Goal: Information Seeking & Learning: Learn about a topic

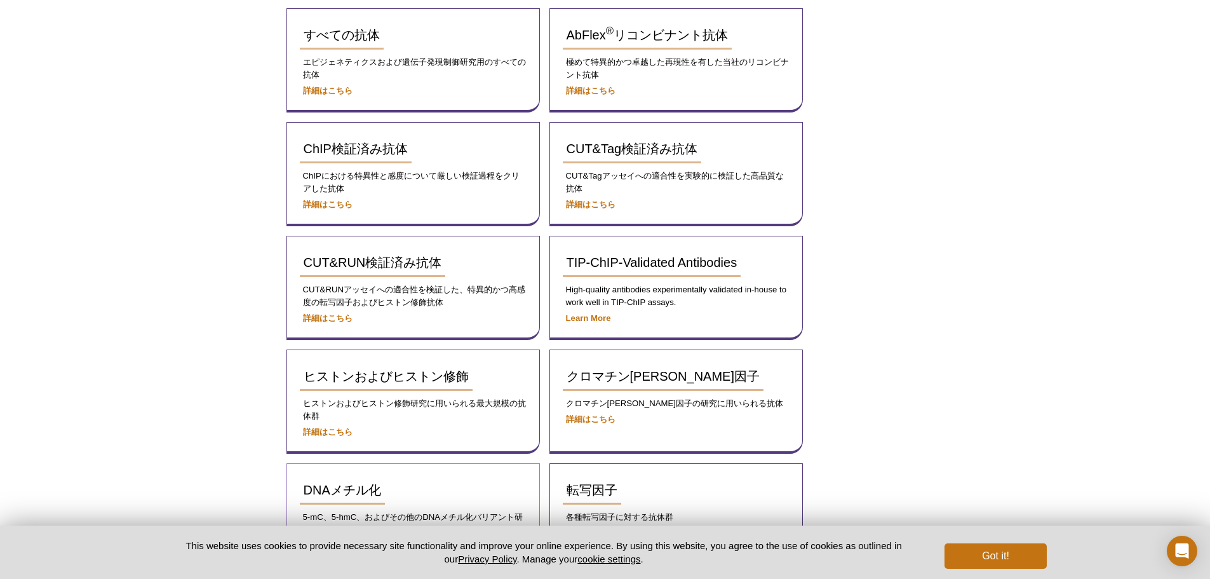
scroll to position [235, 0]
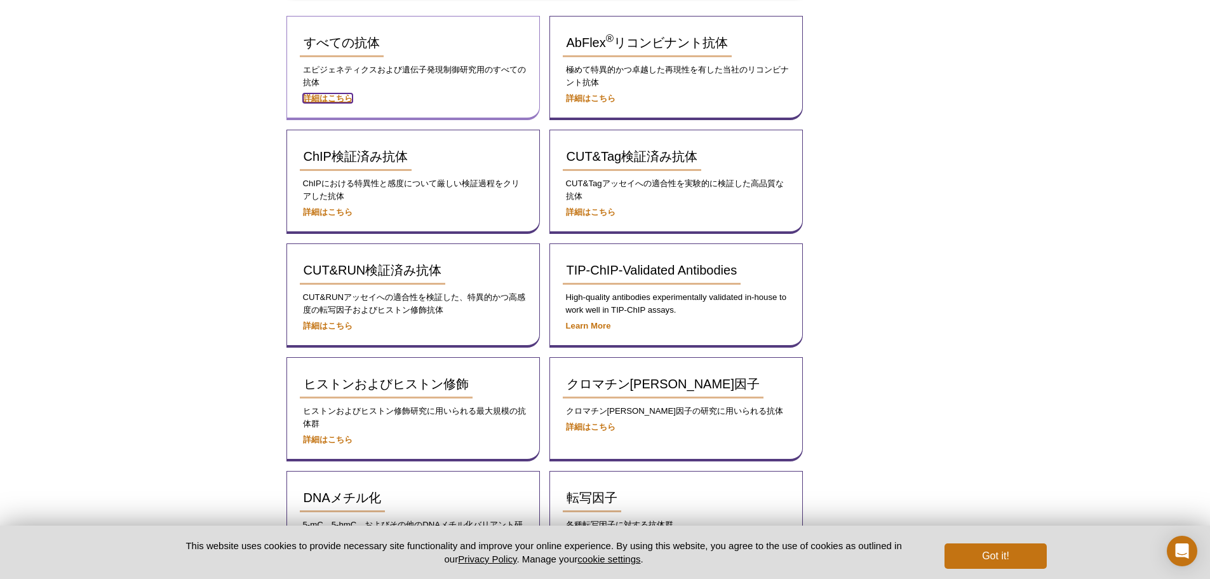
click at [336, 95] on strong "詳細はこちら" at bounding box center [328, 98] width 50 height 10
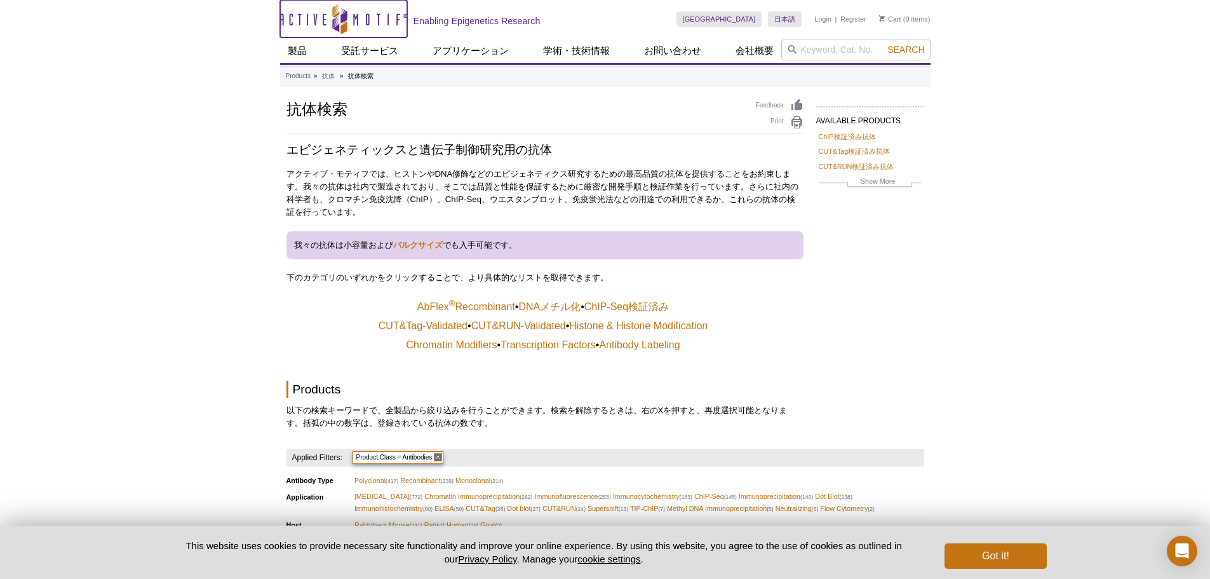
click at [319, 22] on icon "Active Motif Logo" at bounding box center [343, 18] width 127 height 31
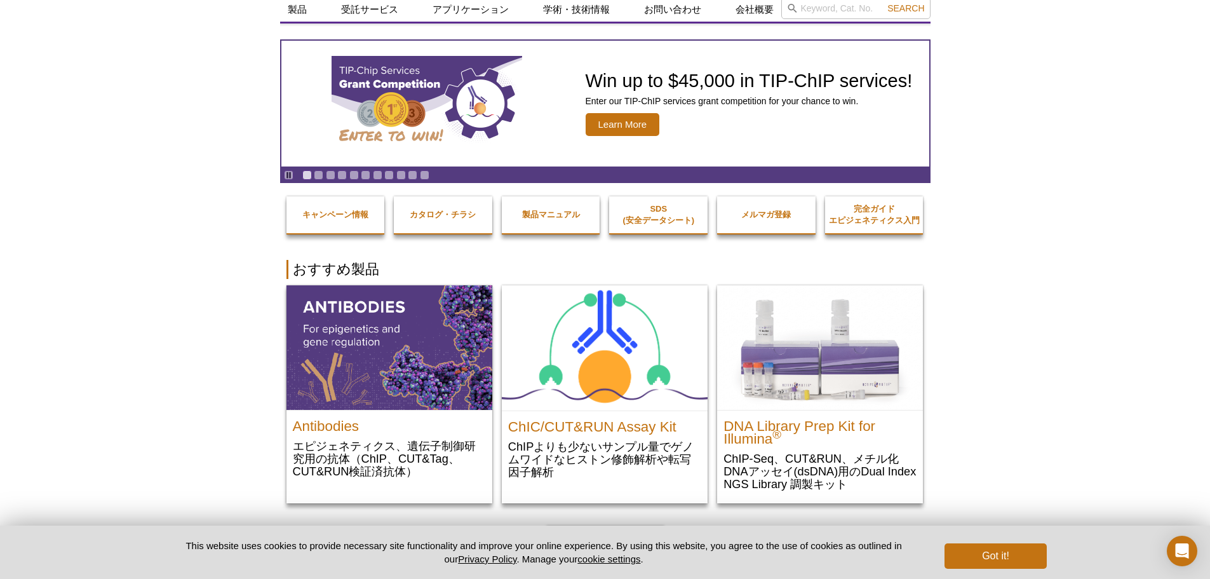
scroll to position [64, 0]
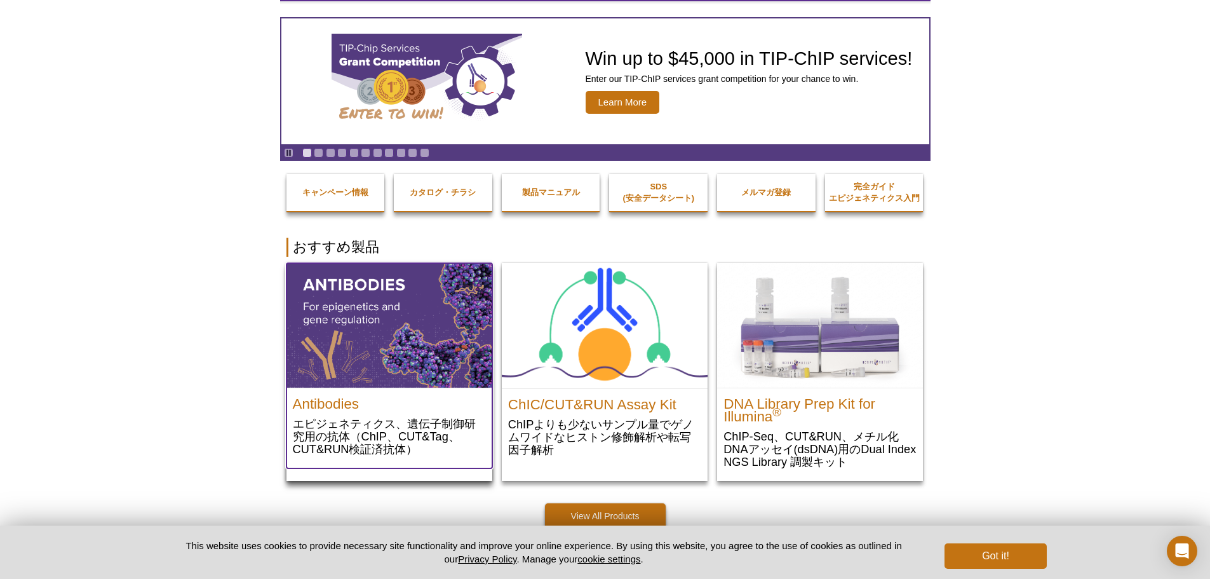
click at [394, 357] on img at bounding box center [389, 325] width 206 height 124
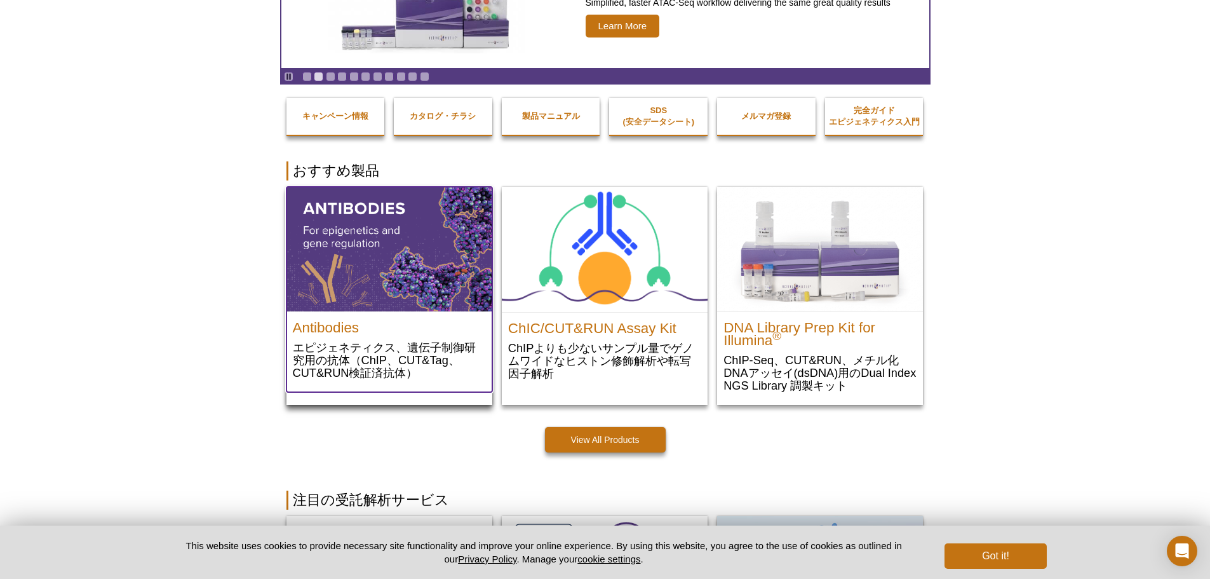
scroll to position [191, 0]
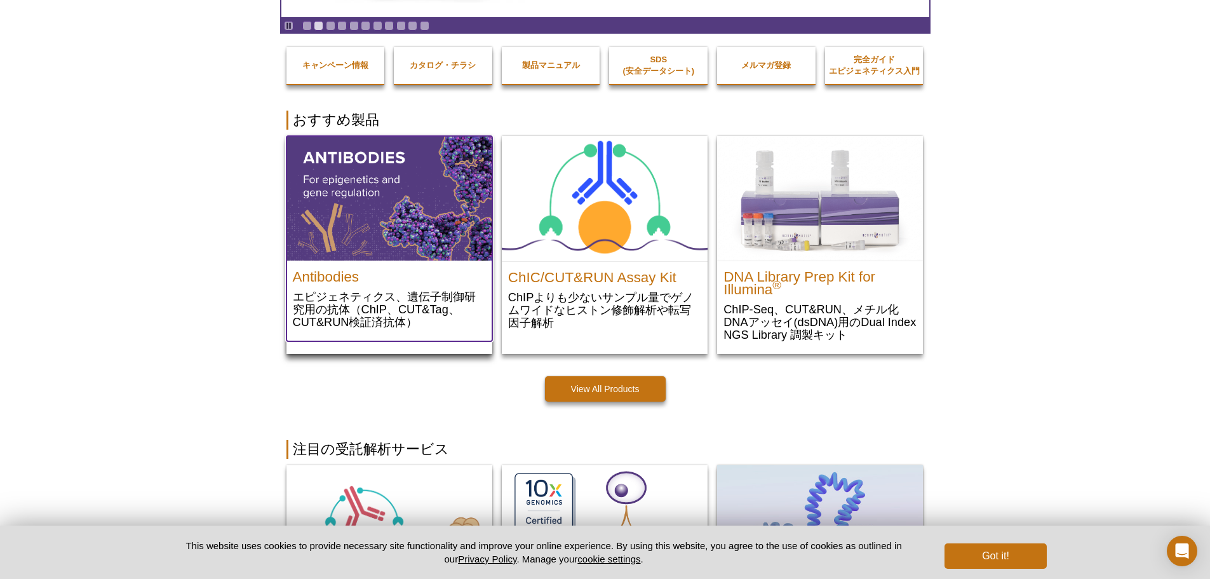
click at [364, 292] on p "エピジェネティクス、遺伝子制御研究用の抗体（ChIP、CUT&Tag、CUT&RUN検証済抗体）" at bounding box center [389, 309] width 193 height 39
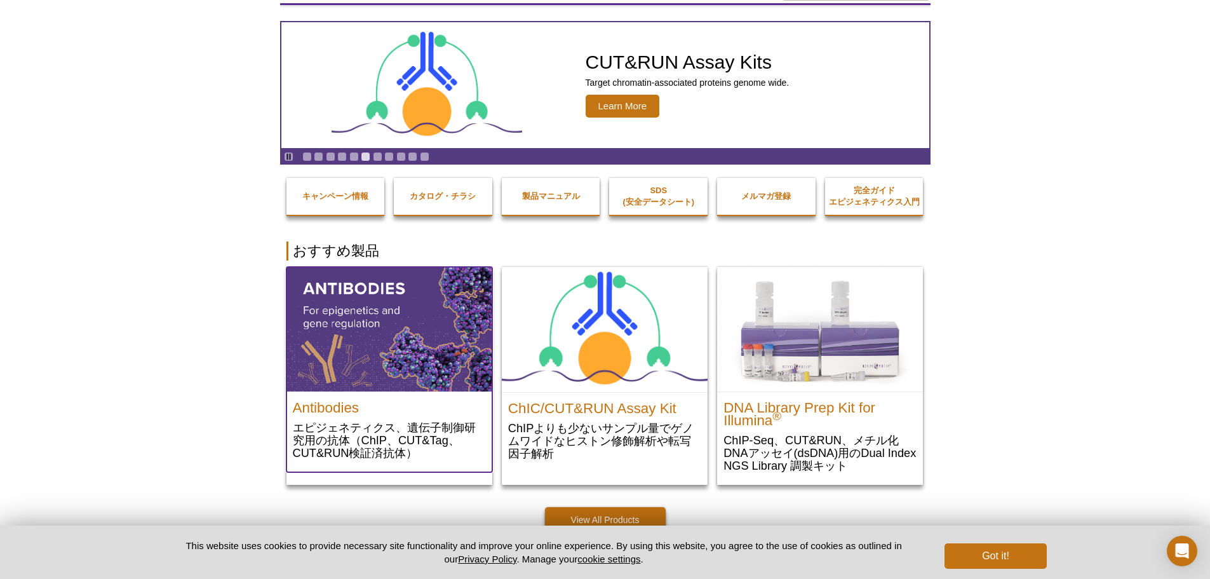
scroll to position [0, 0]
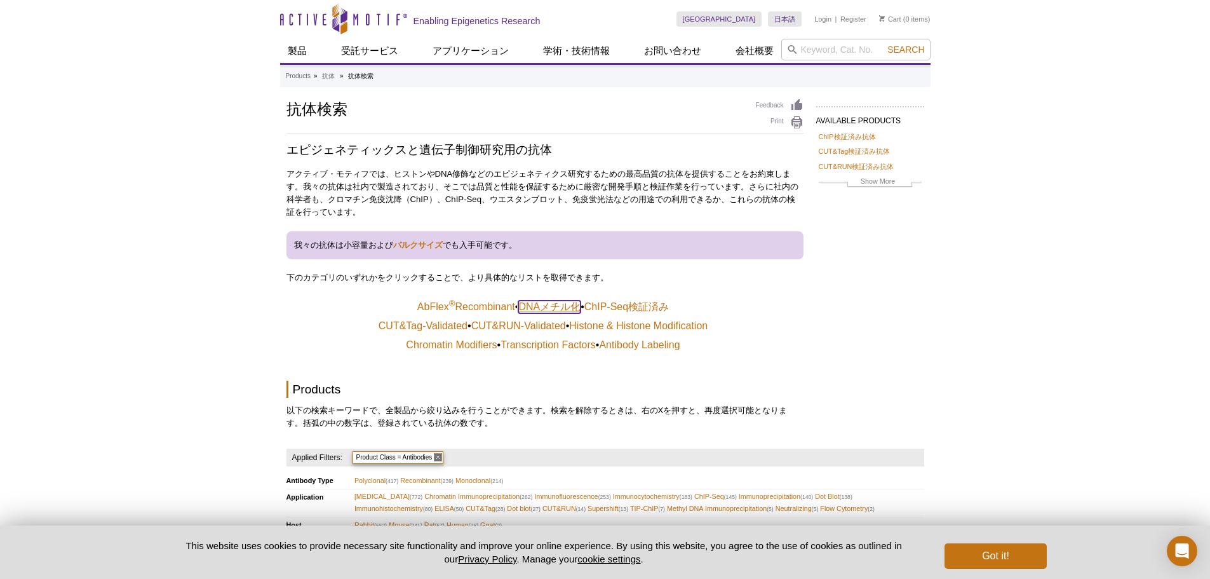
click at [545, 311] on link "DNAメチル化" at bounding box center [549, 306] width 62 height 13
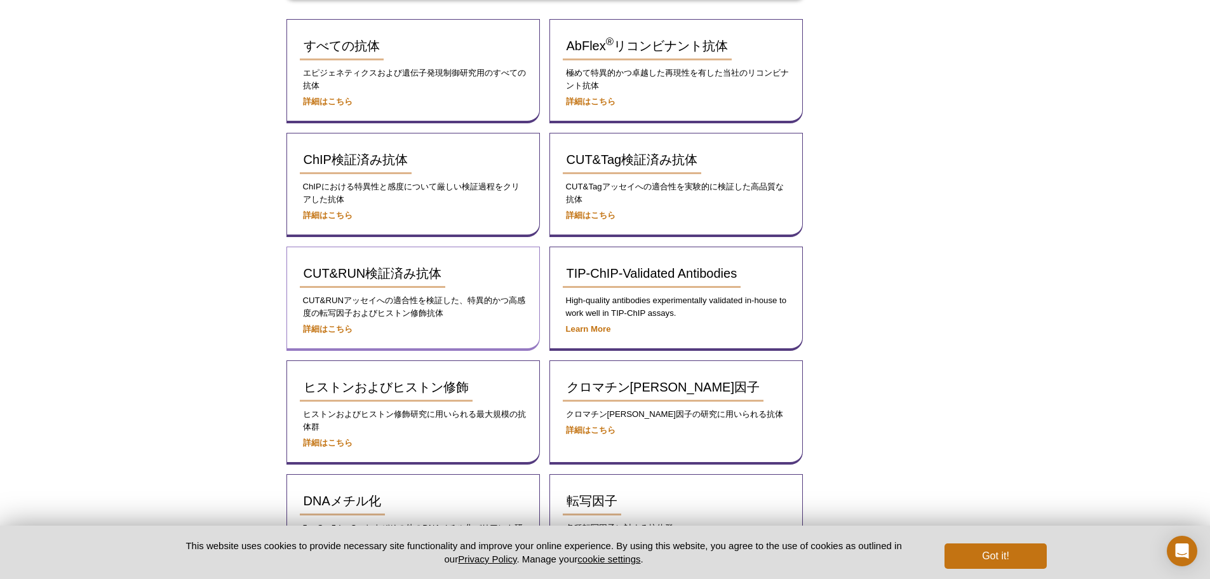
scroll to position [254, 0]
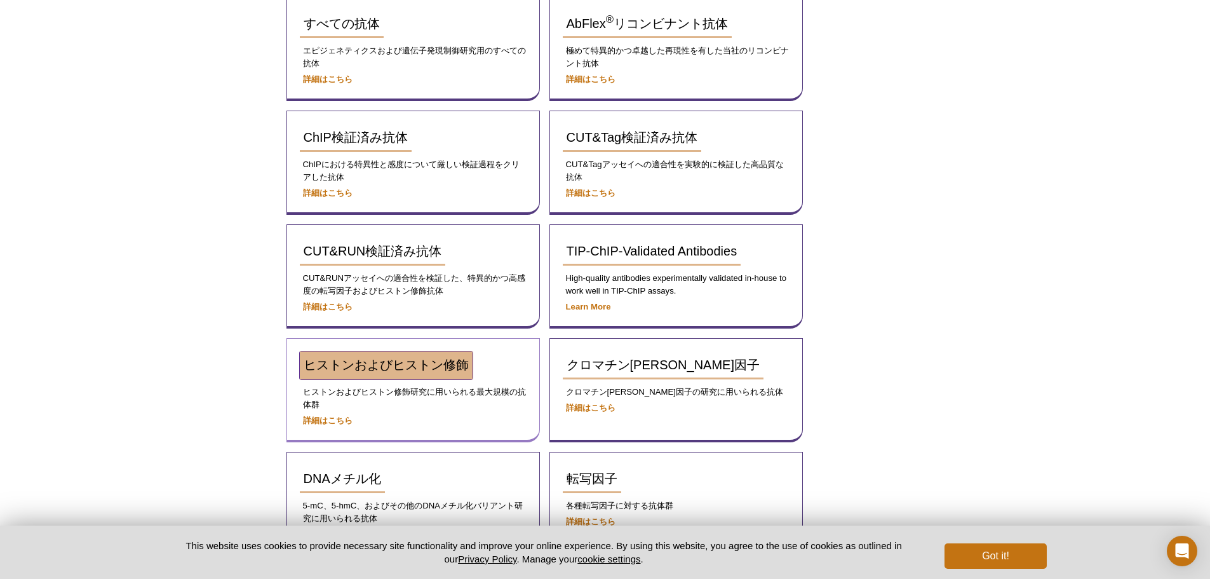
click at [367, 359] on span "ヒストンおよびヒストン修飾" at bounding box center [386, 365] width 165 height 14
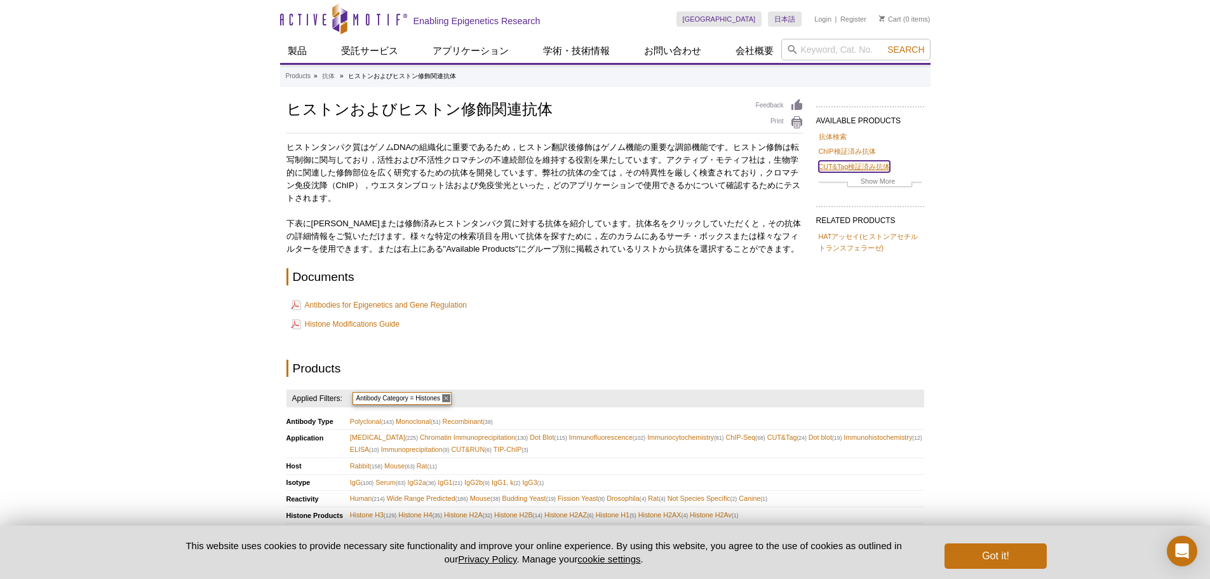
click at [871, 171] on link "CUT&Tag検証済み抗体" at bounding box center [855, 166] width 72 height 11
